Goal: Transaction & Acquisition: Obtain resource

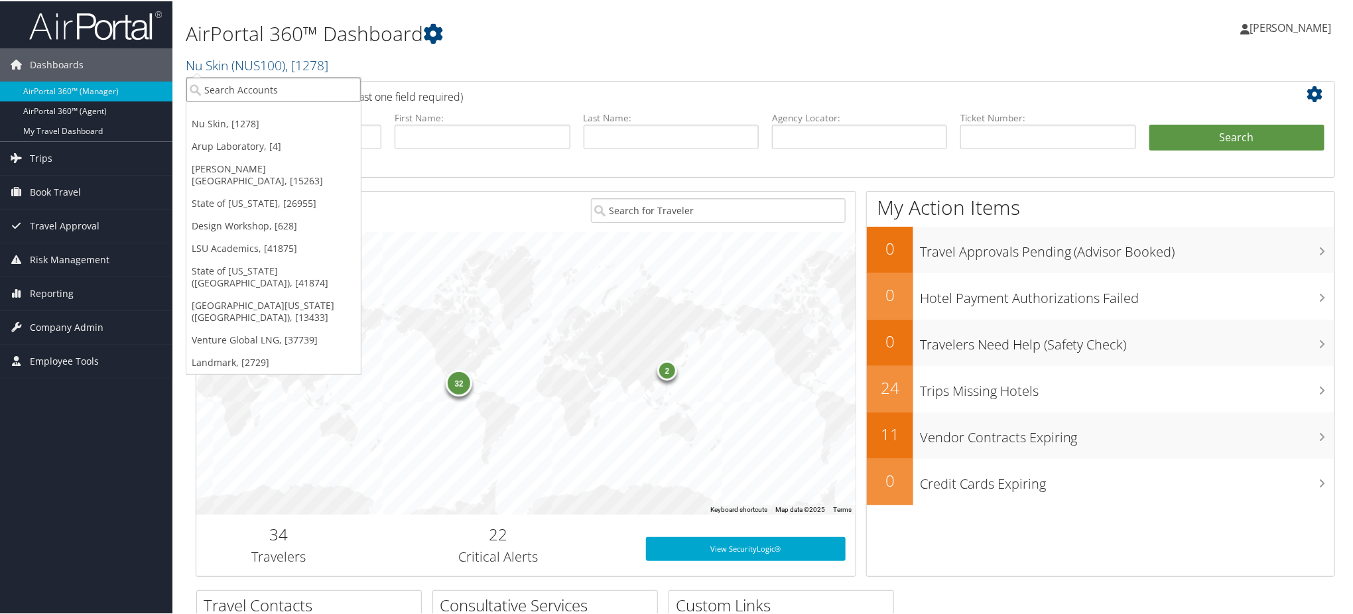
click at [294, 92] on input "search" at bounding box center [273, 88] width 174 height 25
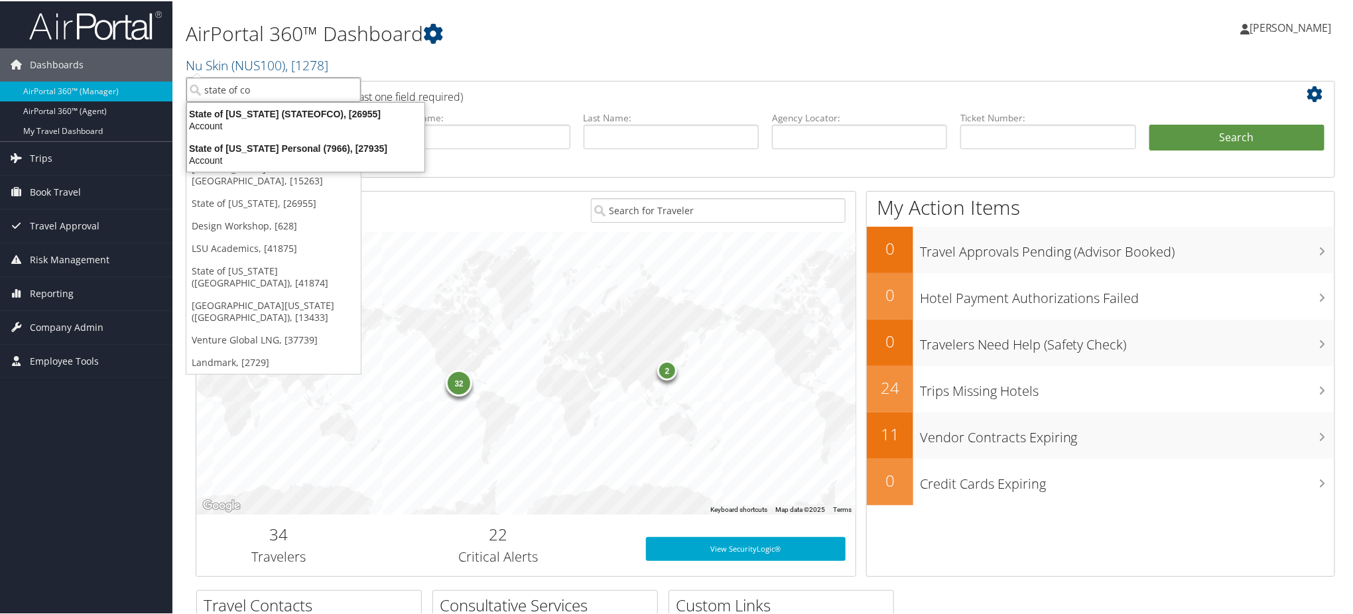
type input "state of co"
click at [598, 267] on div "32 2" at bounding box center [525, 373] width 659 height 282
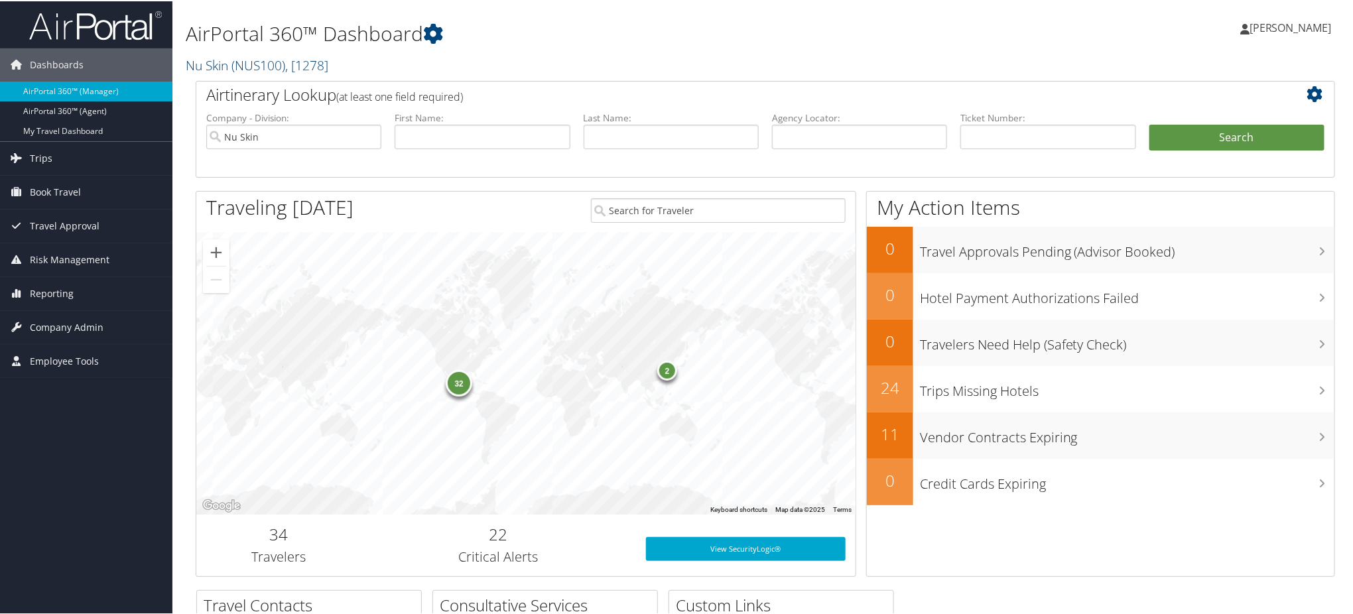
click at [320, 68] on span ", [ 1278 ]" at bounding box center [306, 64] width 43 height 18
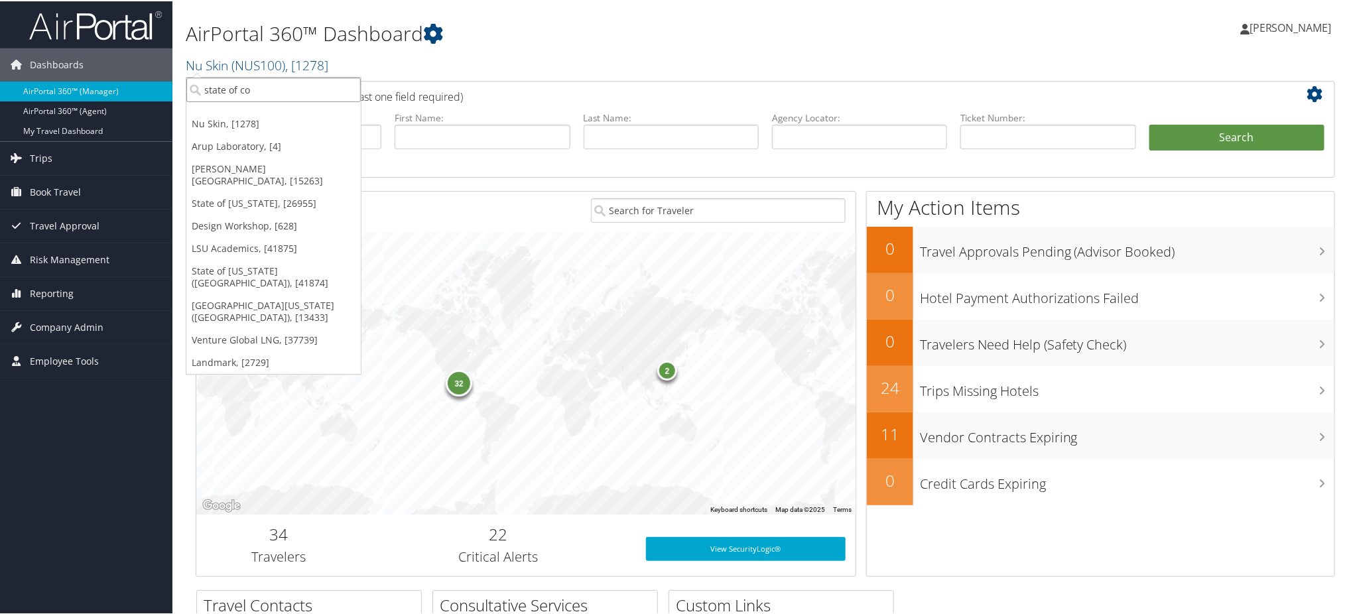
click at [293, 89] on input "state of co" at bounding box center [273, 88] width 174 height 25
type input "state of co"
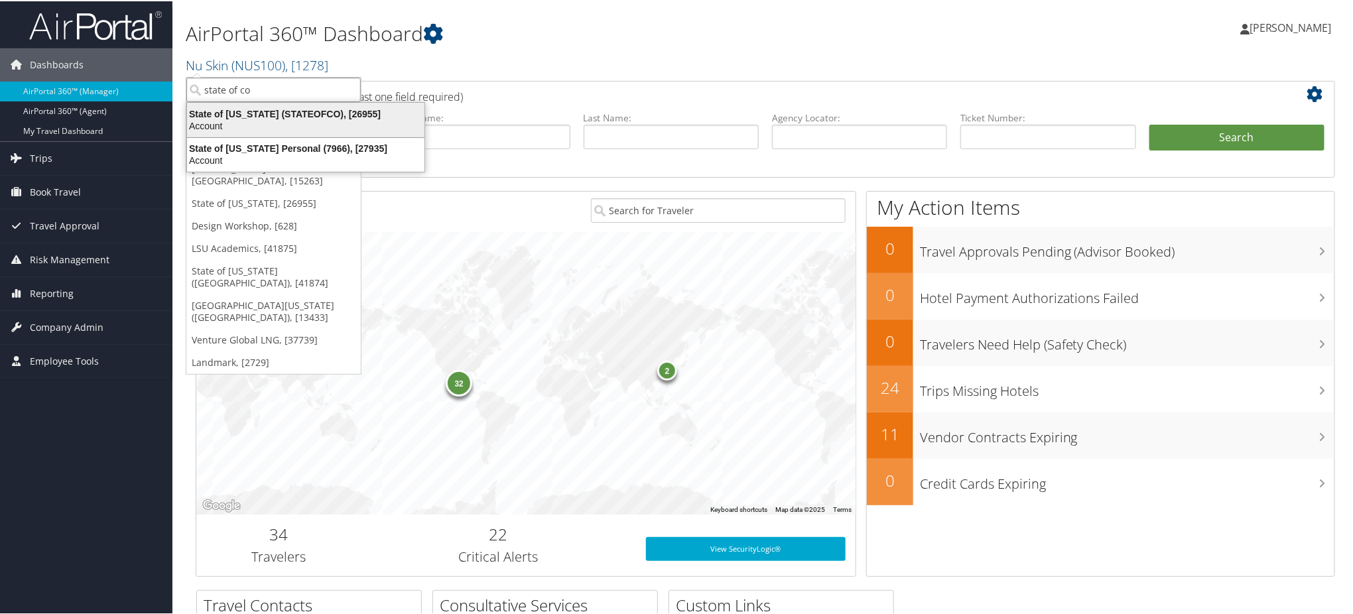
click at [273, 119] on div "Account" at bounding box center [305, 125] width 253 height 12
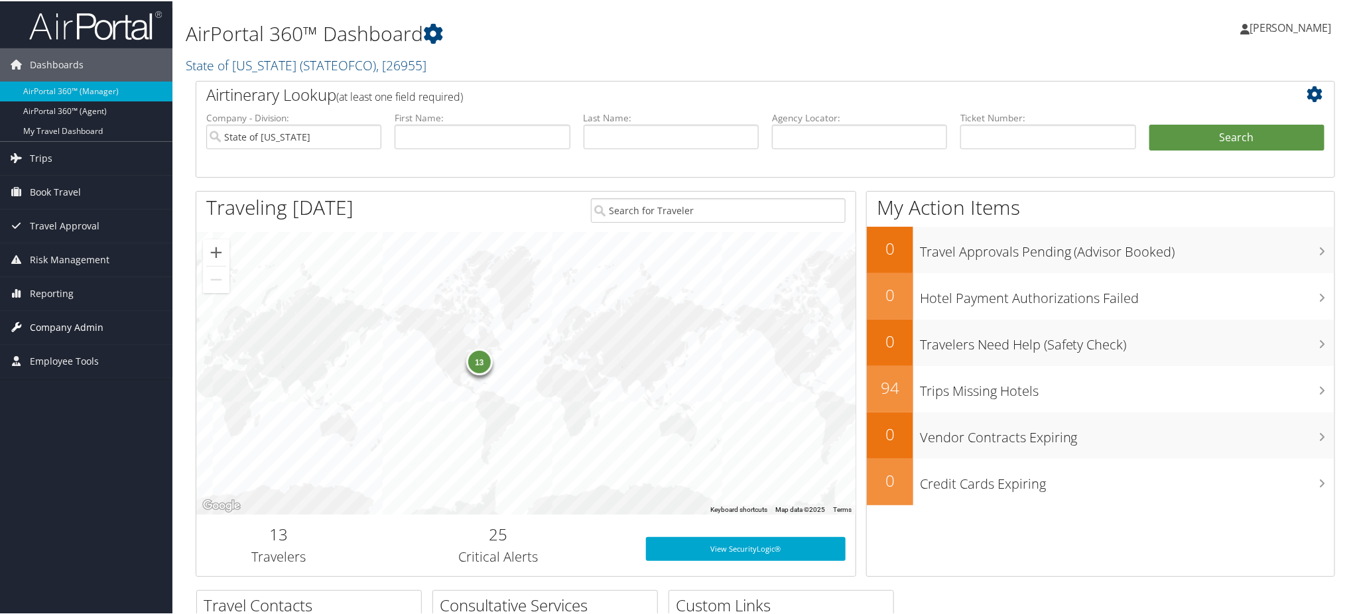
drag, startPoint x: 83, startPoint y: 327, endPoint x: 90, endPoint y: 326, distance: 7.3
click at [83, 327] on span "Company Admin" at bounding box center [67, 326] width 74 height 33
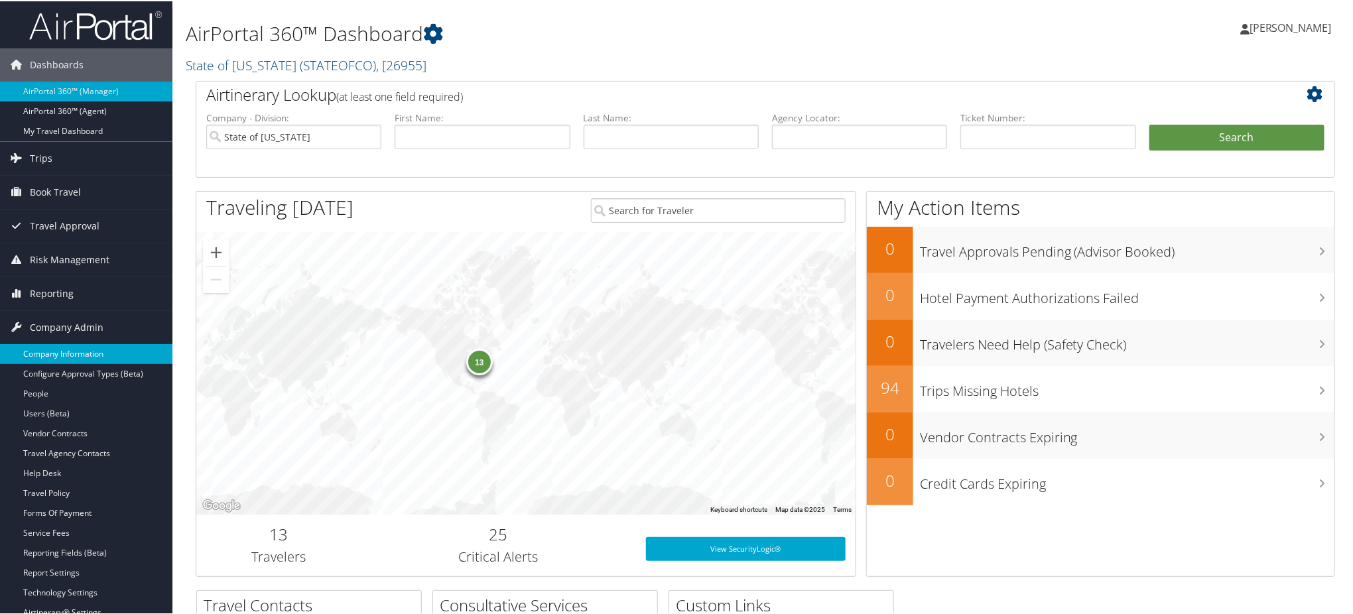
click at [114, 354] on link "Company Information" at bounding box center [86, 353] width 172 height 20
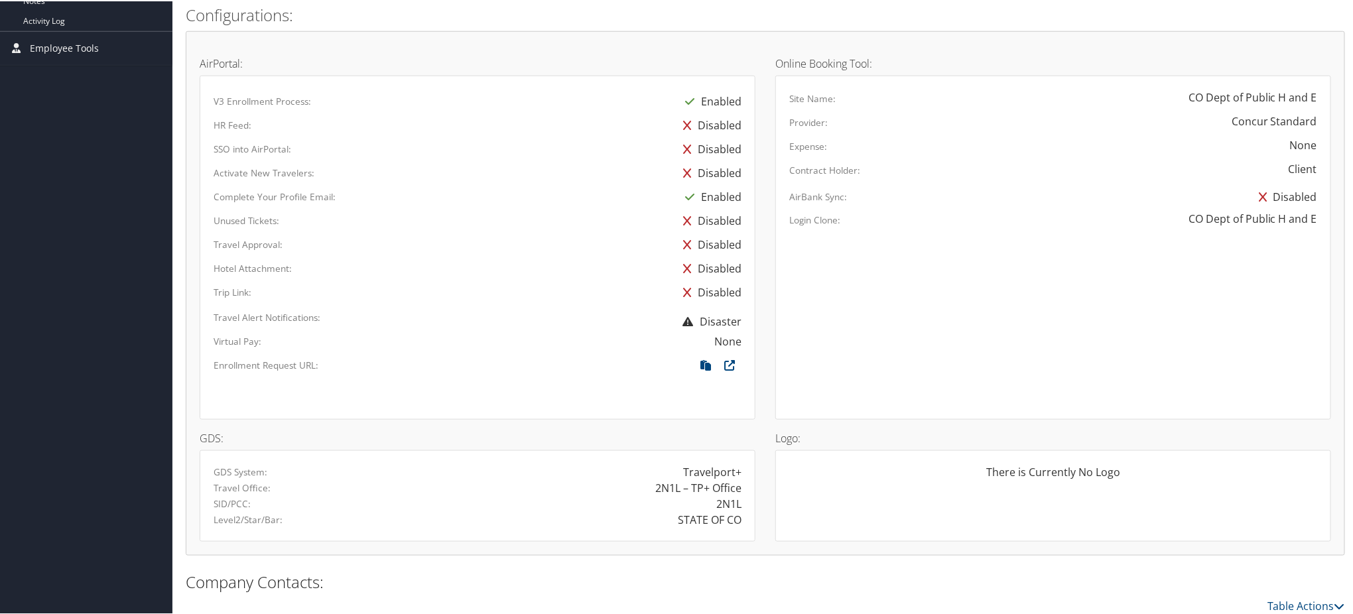
scroll to position [619, 0]
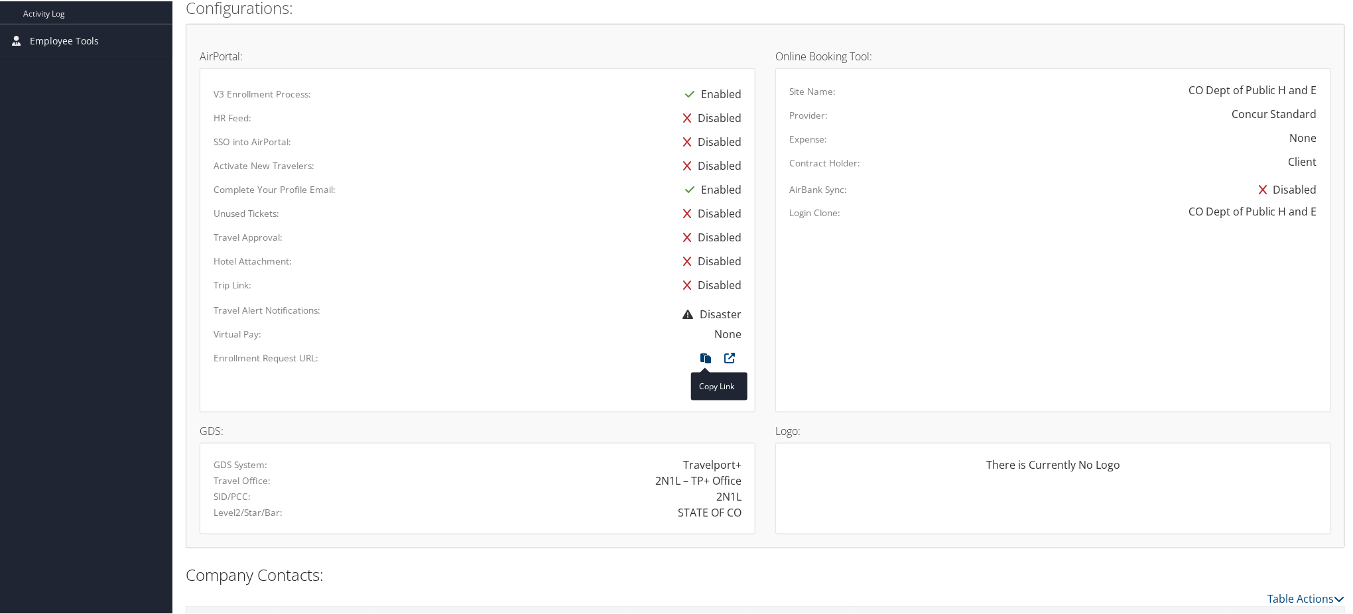
click at [704, 356] on icon at bounding box center [706, 360] width 24 height 17
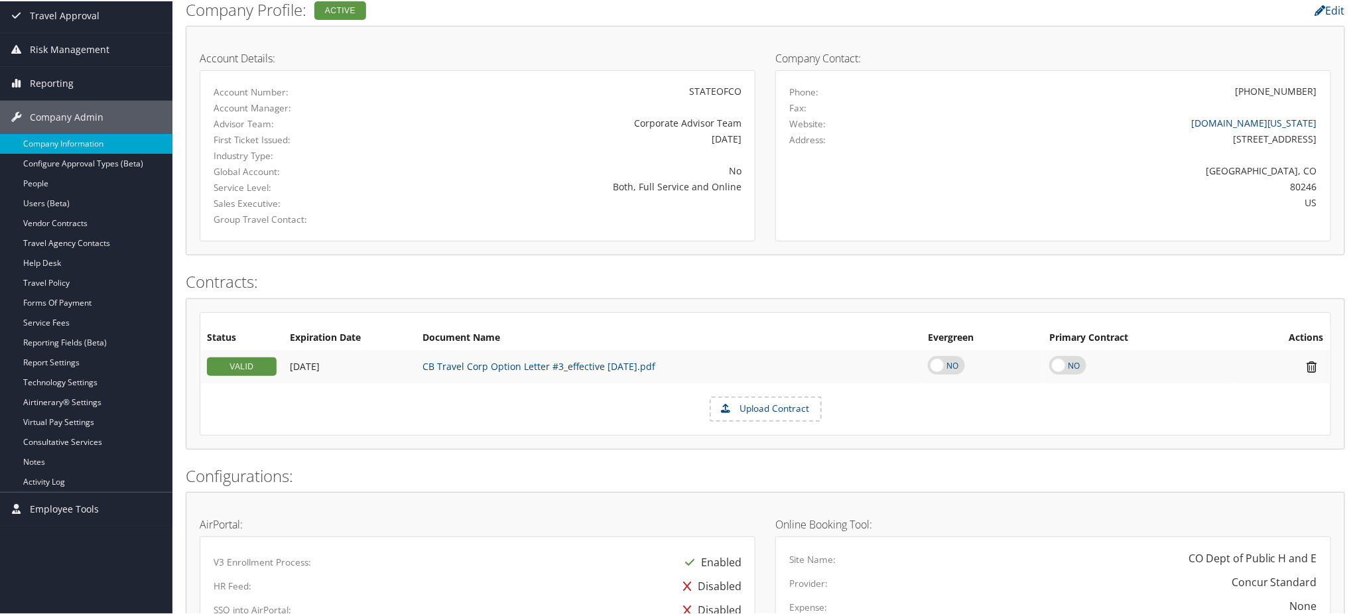
scroll to position [0, 0]
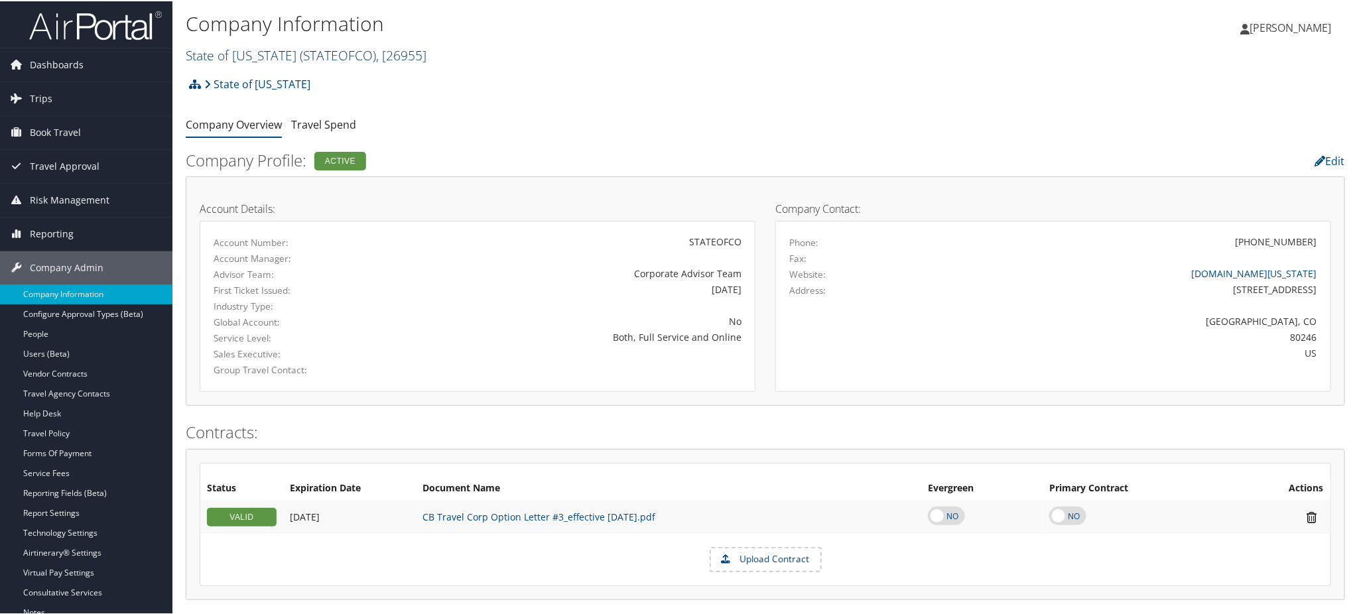
click at [361, 56] on span "( STATEOFCO )" at bounding box center [338, 54] width 76 height 18
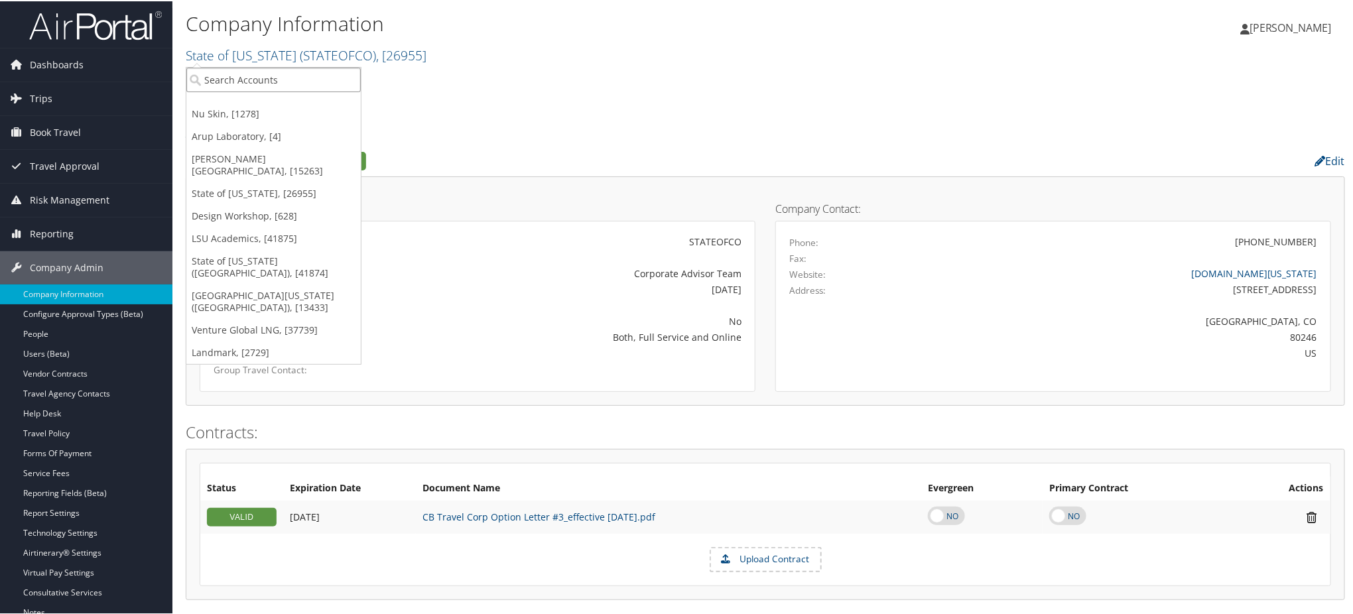
click at [291, 74] on input "search" at bounding box center [273, 78] width 174 height 25
type input "p"
click at [108, 27] on img at bounding box center [95, 24] width 133 height 31
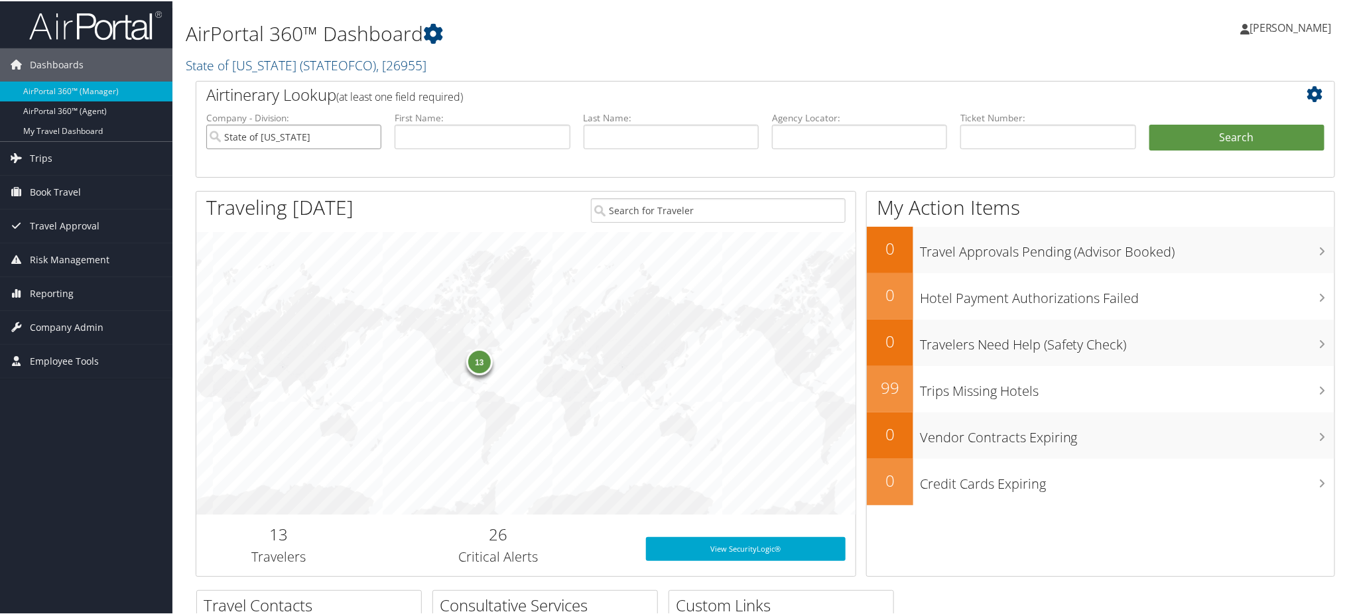
click at [370, 139] on input "State of [US_STATE]" at bounding box center [293, 135] width 175 height 25
click at [809, 135] on input "text" at bounding box center [859, 135] width 175 height 25
paste input "DC2G4F"
type input "DC2G4F"
click at [1216, 130] on button "Search" at bounding box center [1237, 136] width 175 height 27
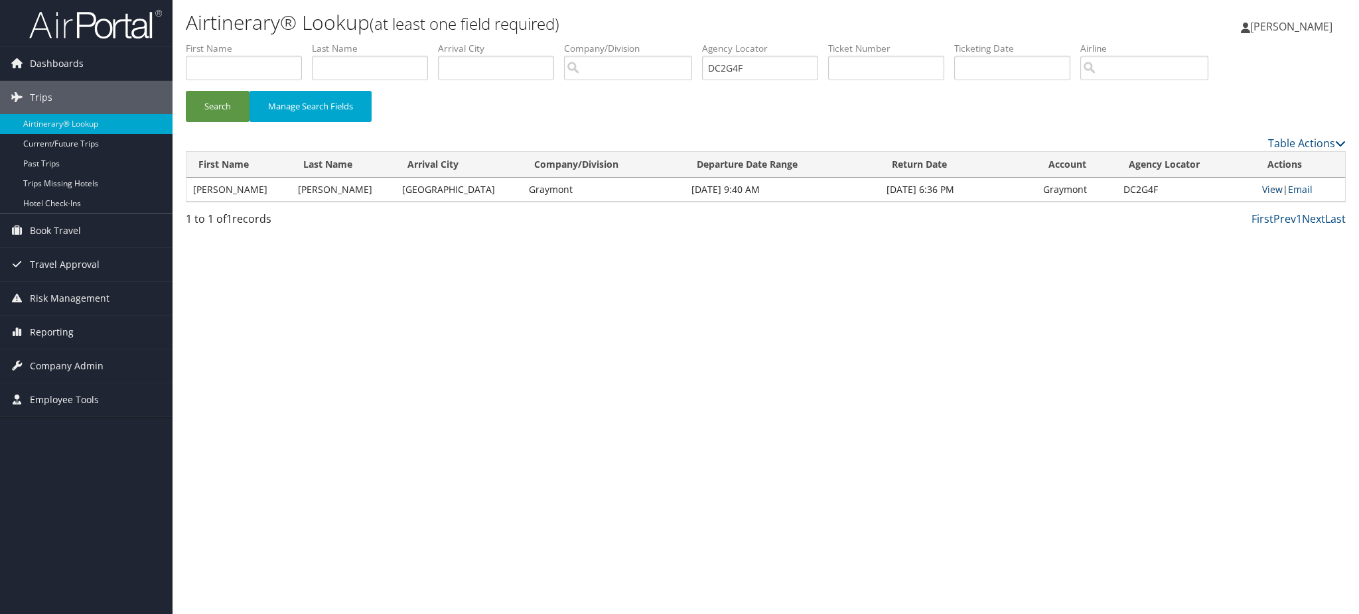
click at [1267, 190] on link "View" at bounding box center [1272, 189] width 21 height 13
drag, startPoint x: 763, startPoint y: 71, endPoint x: 635, endPoint y: 88, distance: 128.5
click at [635, 42] on ul "First Name Last Name Departure City Arrival City Company/Division Airport/City …" at bounding box center [766, 42] width 1160 height 0
paste input "QJS"
click at [231, 112] on button "Search" at bounding box center [218, 106] width 64 height 31
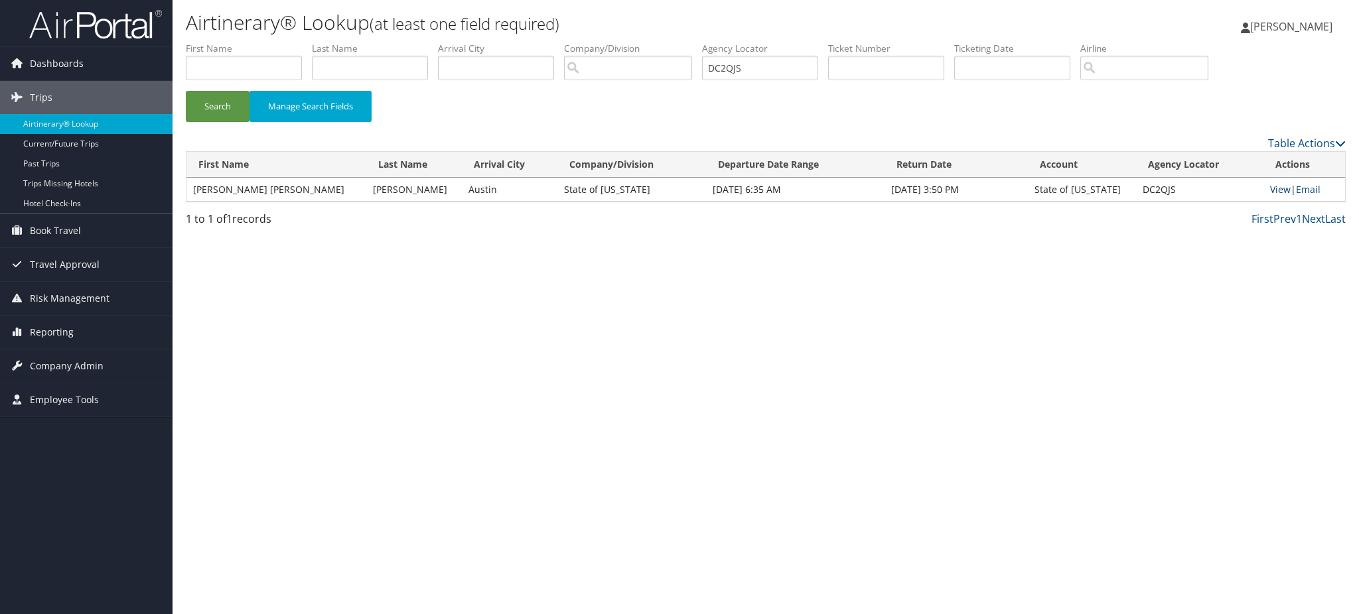
click at [1270, 185] on link "View" at bounding box center [1280, 189] width 21 height 13
drag, startPoint x: 784, startPoint y: 64, endPoint x: 361, endPoint y: 133, distance: 428.9
click at [408, 123] on form "First Name Last Name Departure City Arrival City Company/Division Airport/City …" at bounding box center [766, 88] width 1160 height 93
paste input "VRD"
type input "DC2VRD"
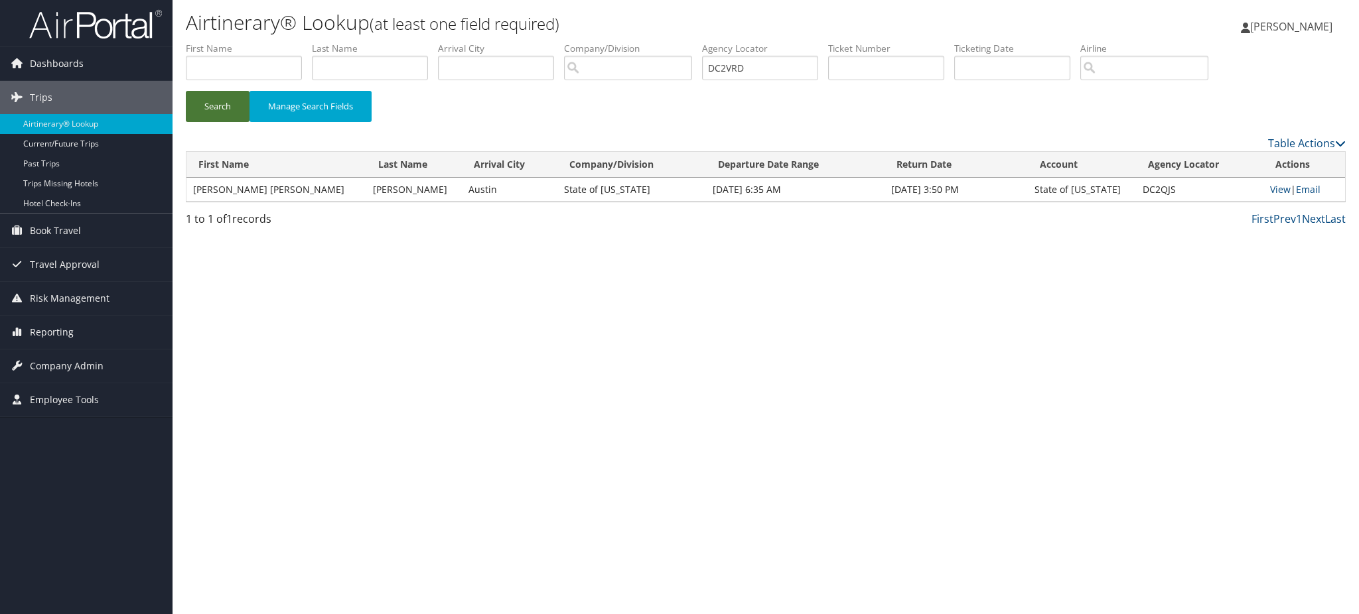
click at [223, 102] on button "Search" at bounding box center [218, 106] width 64 height 31
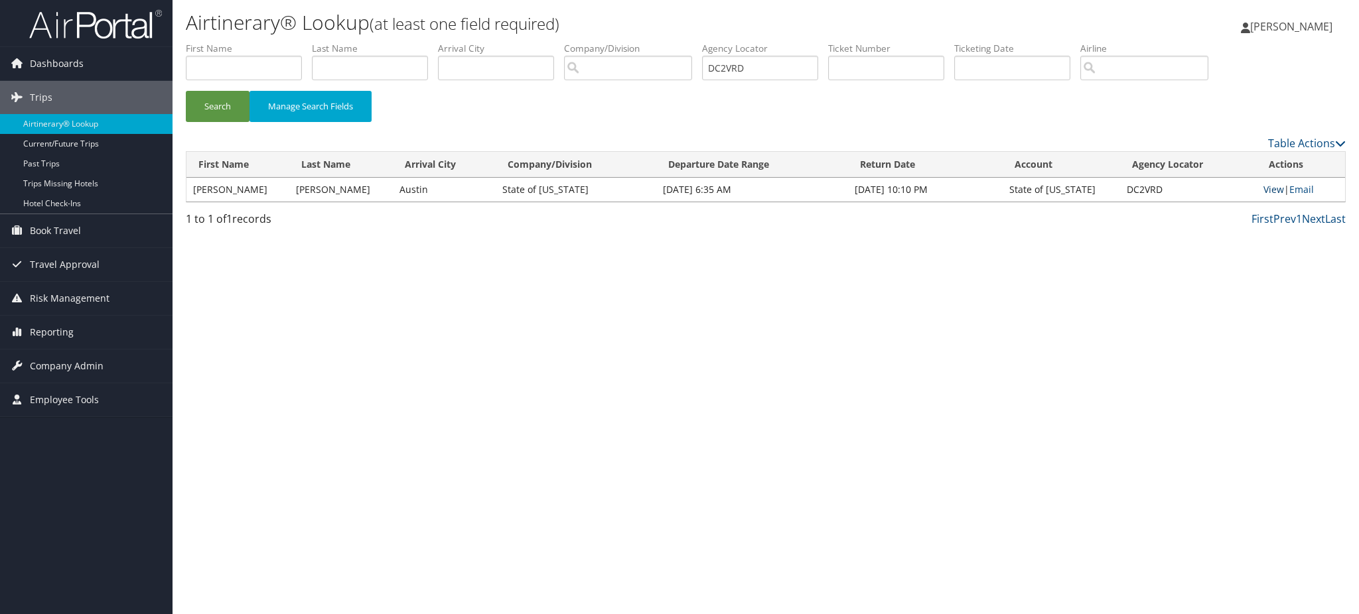
click at [1263, 188] on link "View" at bounding box center [1273, 189] width 21 height 13
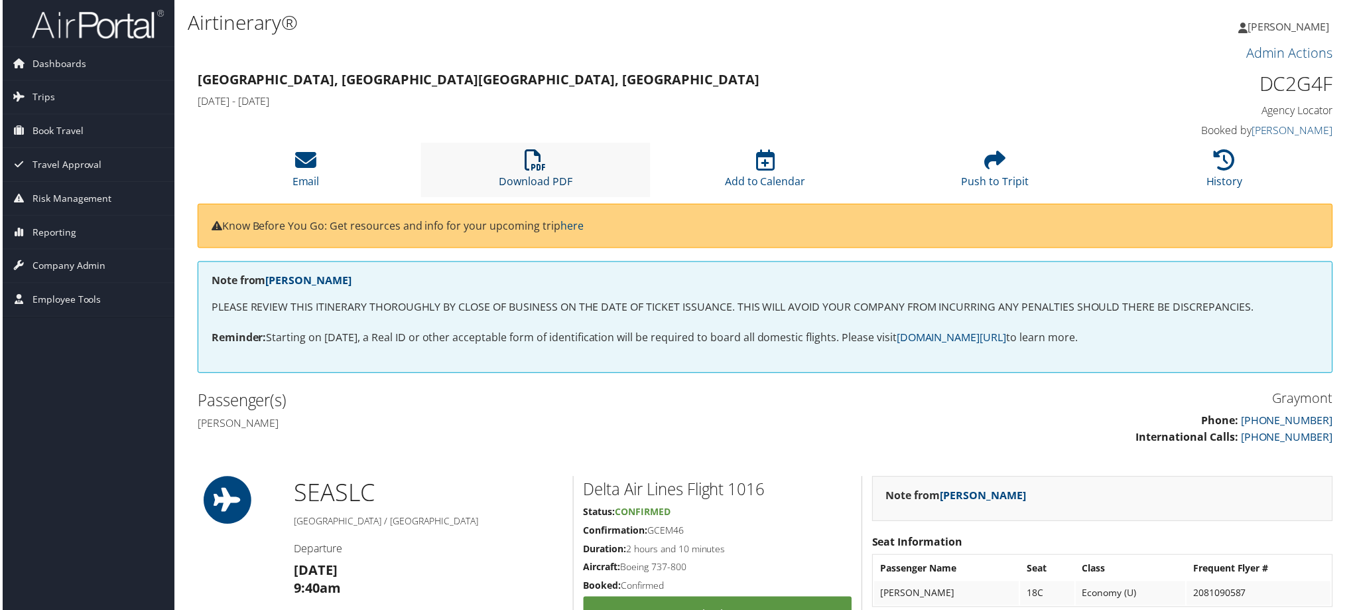
click at [525, 180] on link "Download PDF" at bounding box center [535, 173] width 74 height 32
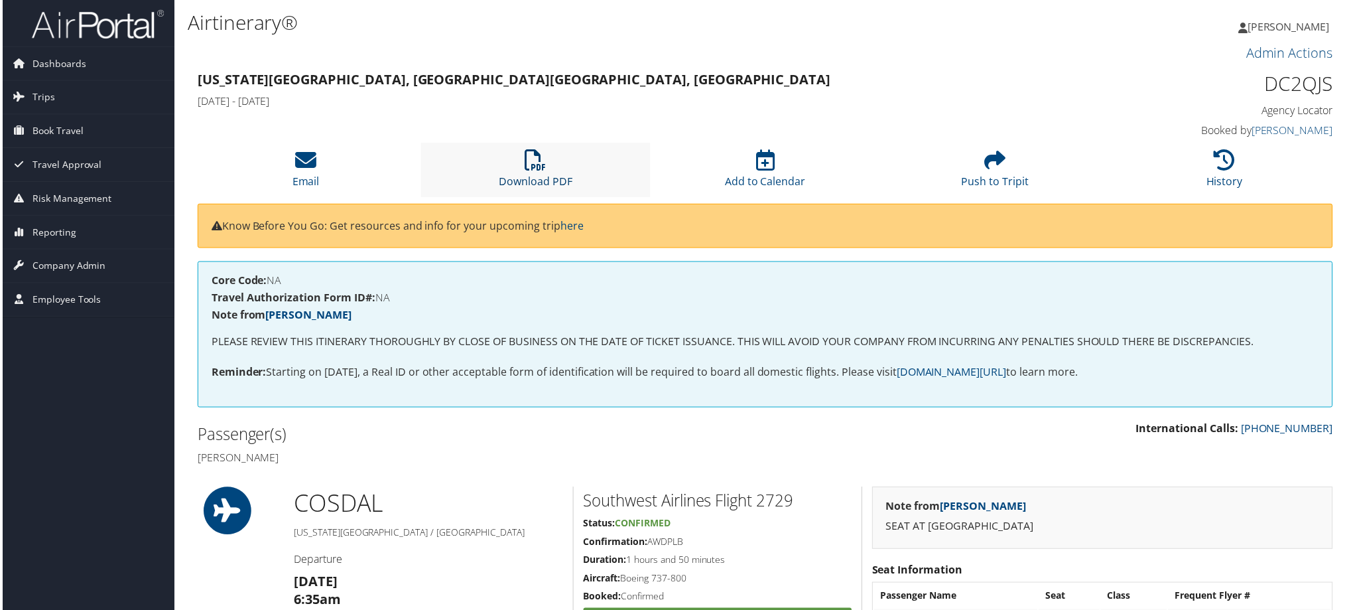
click at [543, 178] on link "Download PDF" at bounding box center [535, 173] width 74 height 32
click at [546, 181] on link "Download PDF" at bounding box center [535, 173] width 74 height 32
